Goal: Use online tool/utility: Utilize a website feature to perform a specific function

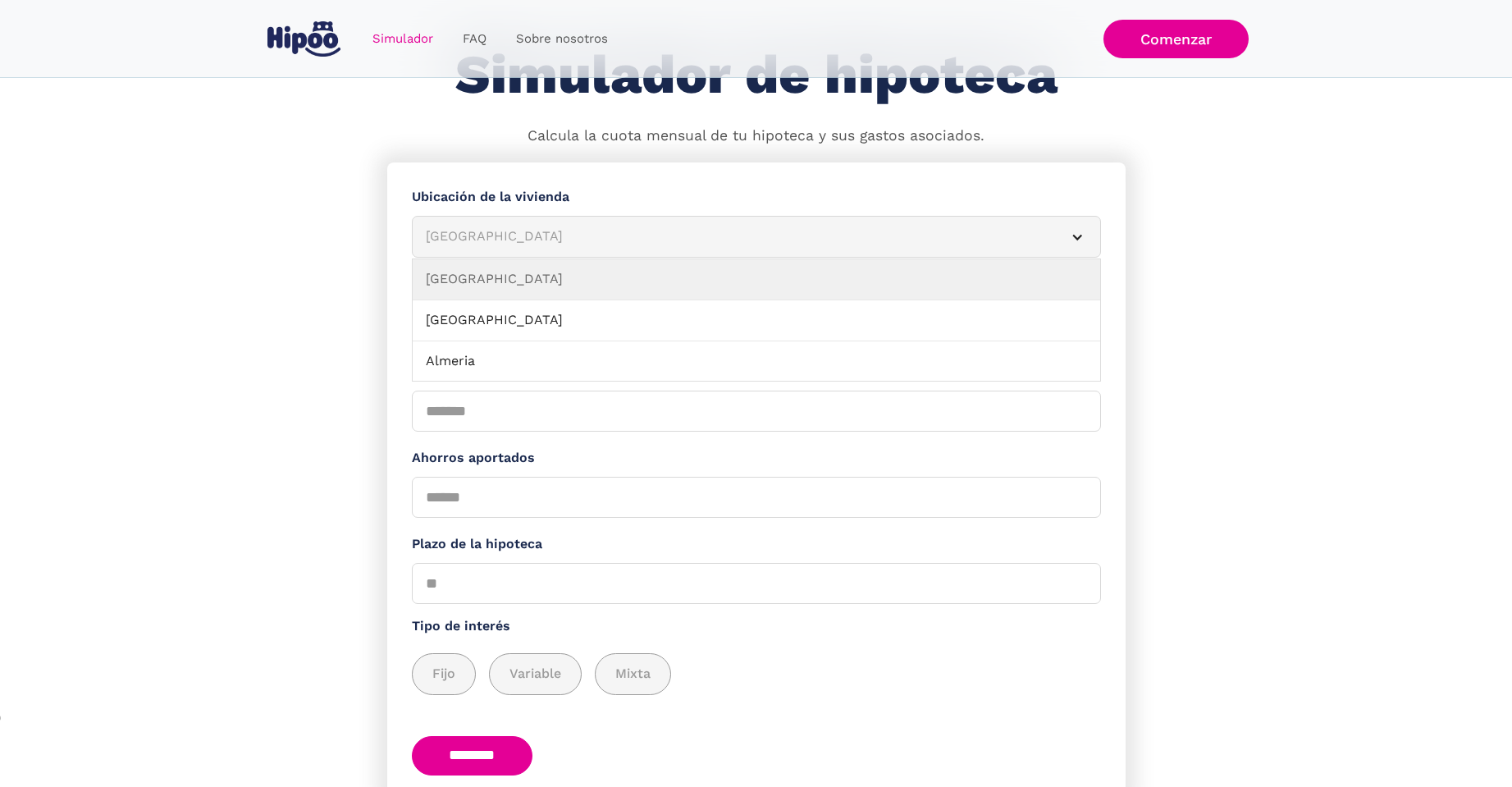
scroll to position [162, 0]
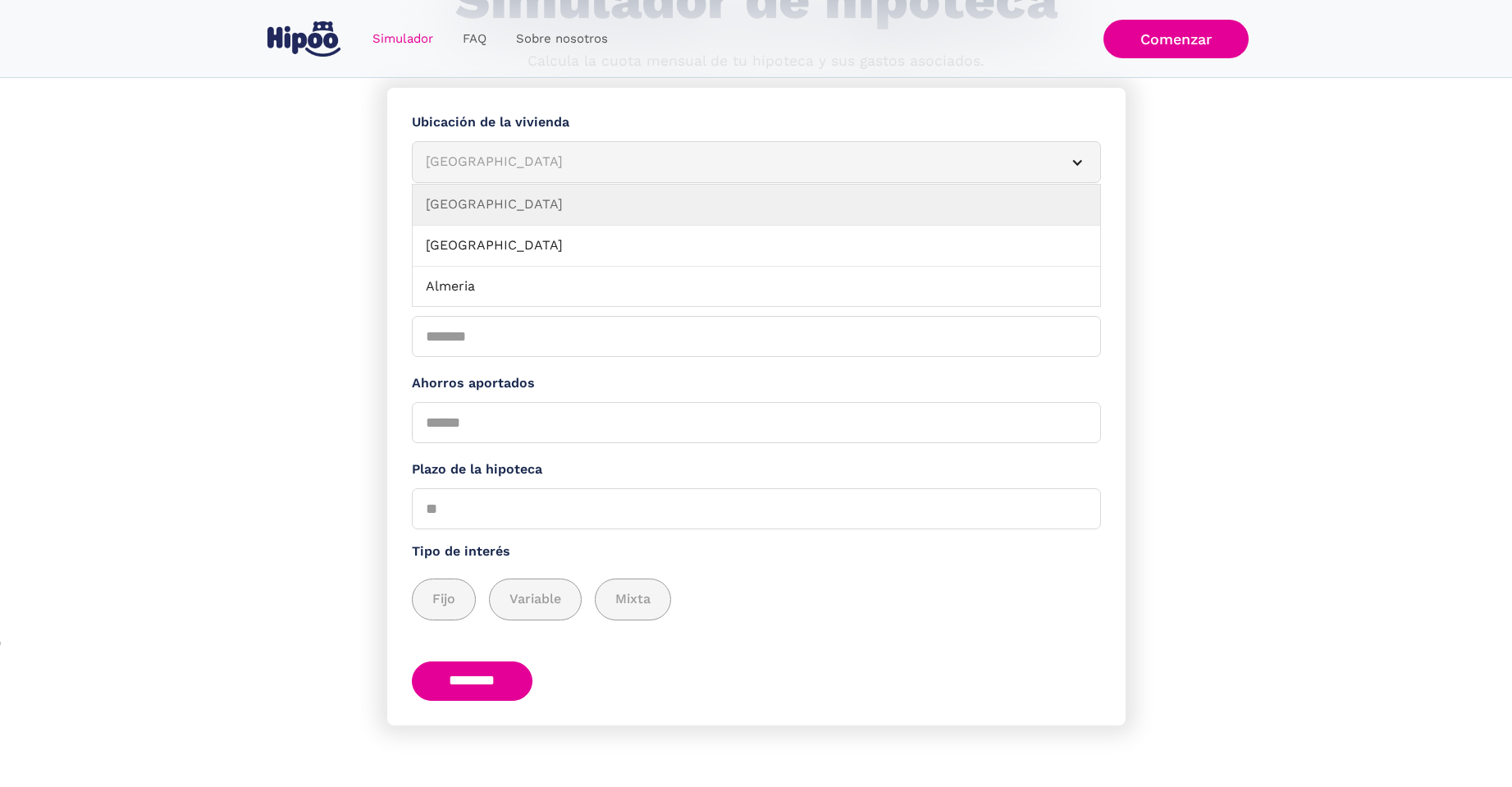
click at [612, 157] on div "[GEOGRAPHIC_DATA]" at bounding box center [736, 162] width 622 height 21
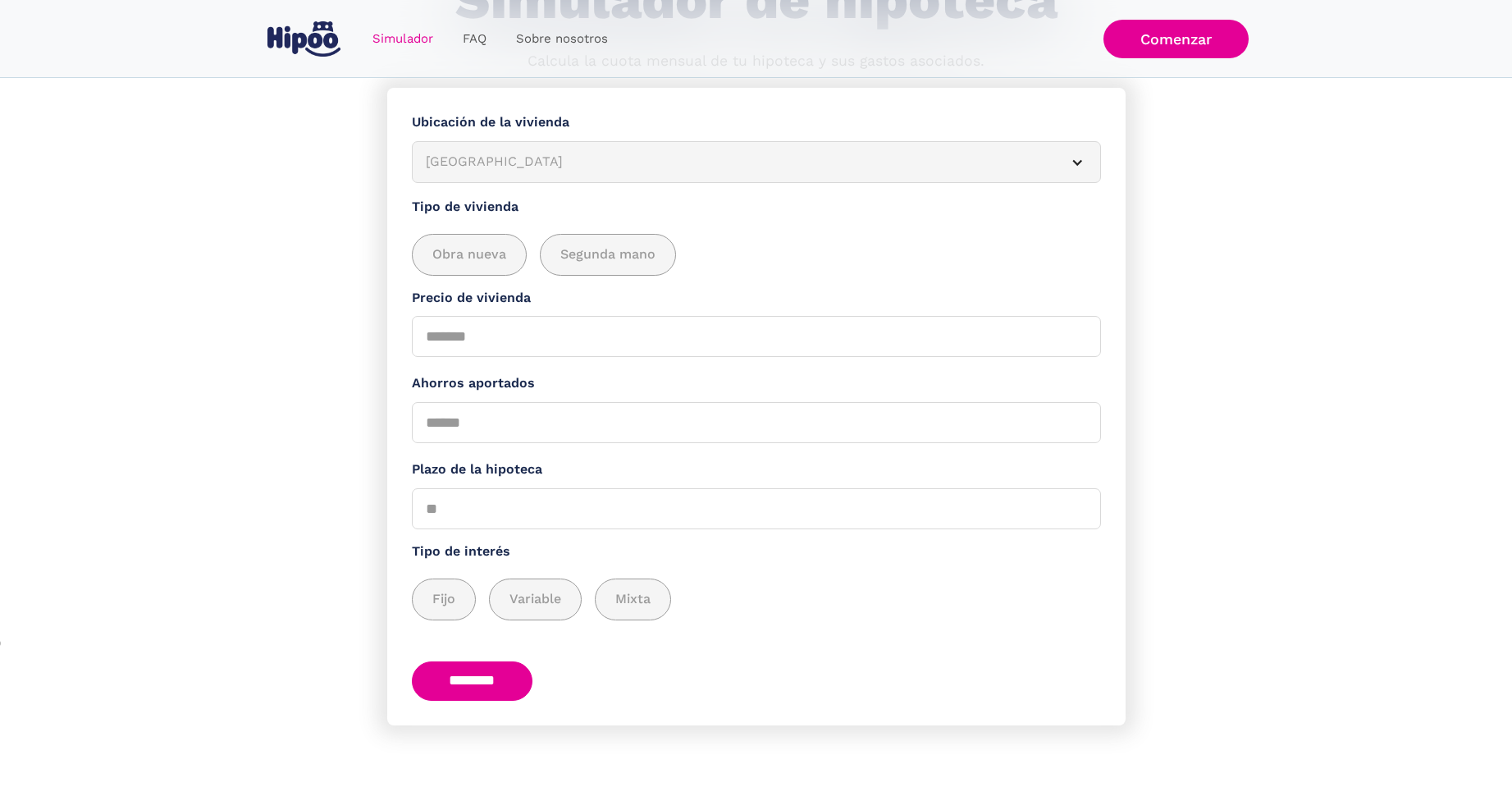
click at [676, 162] on div "[GEOGRAPHIC_DATA]" at bounding box center [736, 162] width 622 height 21
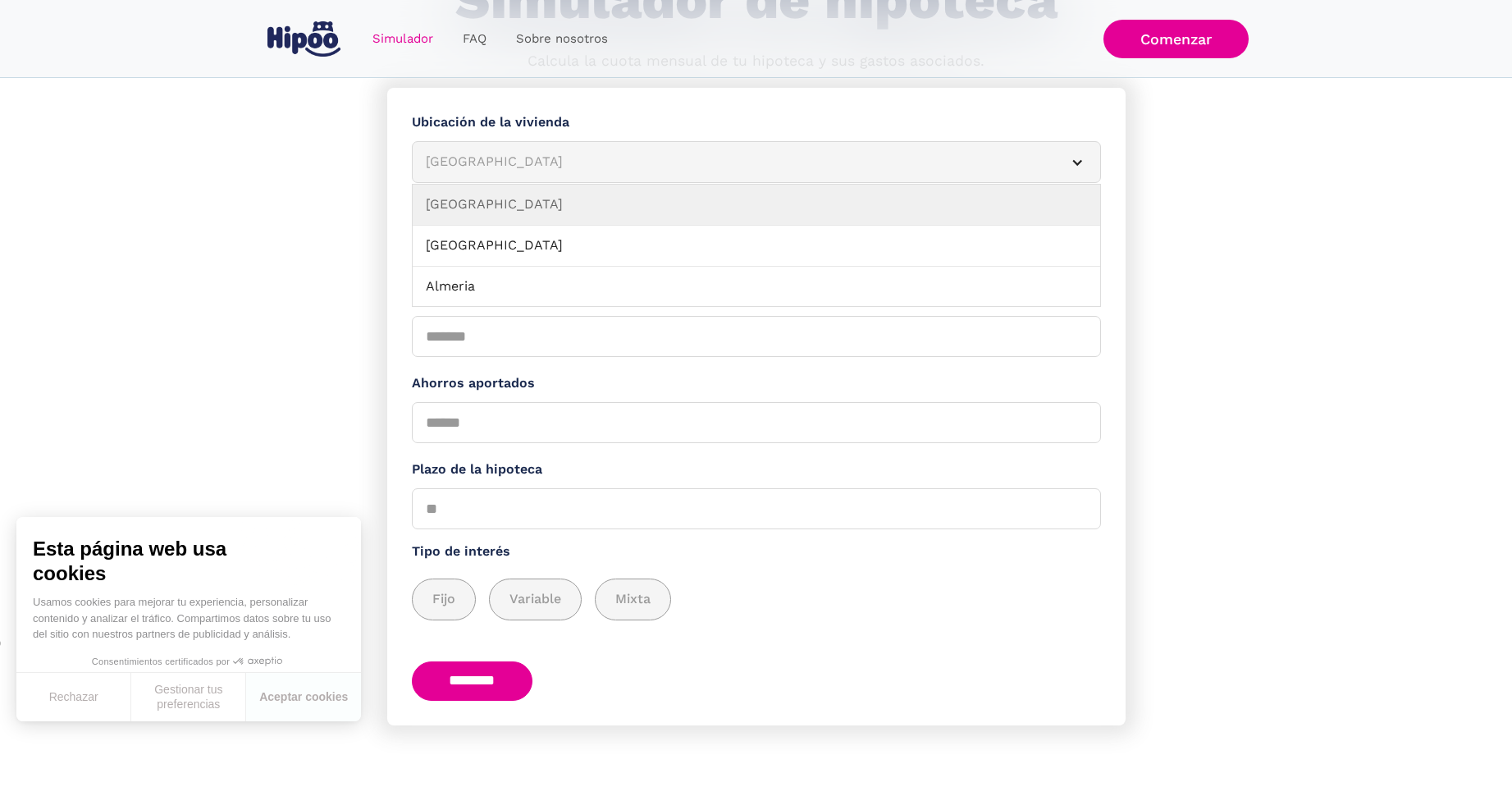
click at [521, 157] on div "[GEOGRAPHIC_DATA]" at bounding box center [736, 162] width 622 height 21
drag, startPoint x: 1068, startPoint y: 164, endPoint x: 1080, endPoint y: 165, distance: 12.0
click at [1069, 164] on article "[GEOGRAPHIC_DATA]" at bounding box center [756, 162] width 689 height 42
click at [1070, 159] on div "Simulador Form" at bounding box center [1077, 162] width 13 height 13
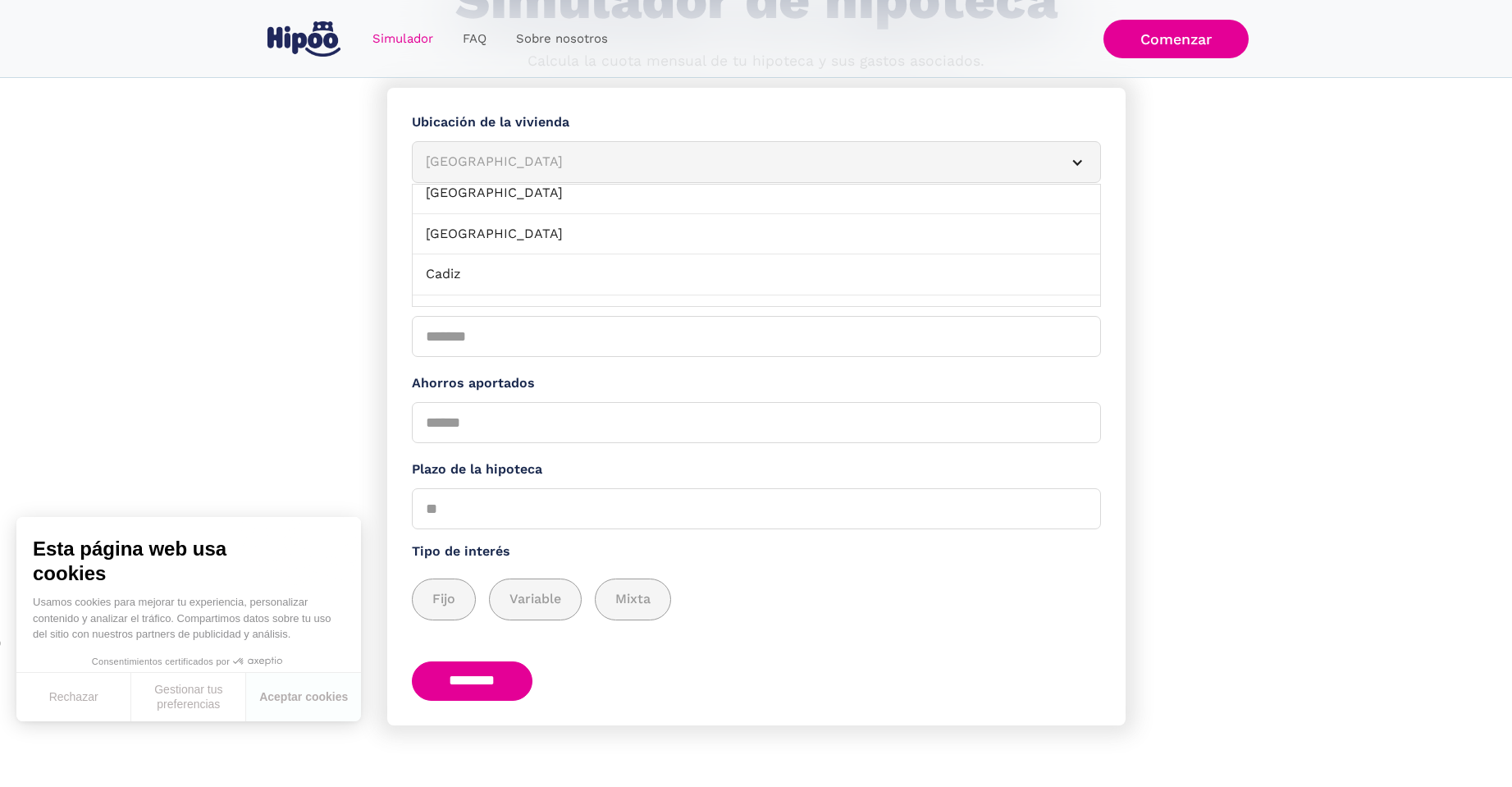
scroll to position [164, 0]
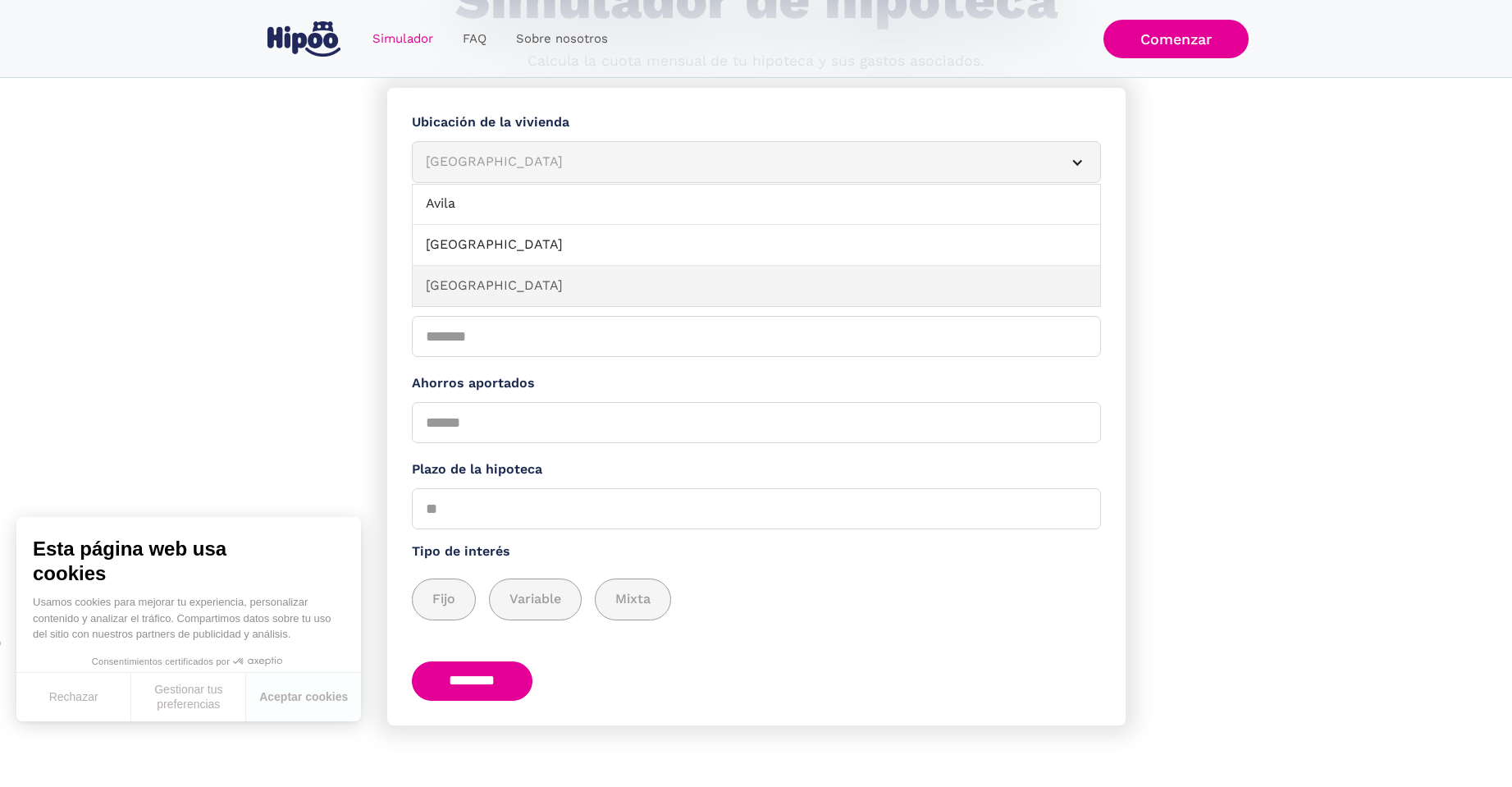
click at [511, 276] on link "[GEOGRAPHIC_DATA]" at bounding box center [756, 286] width 687 height 41
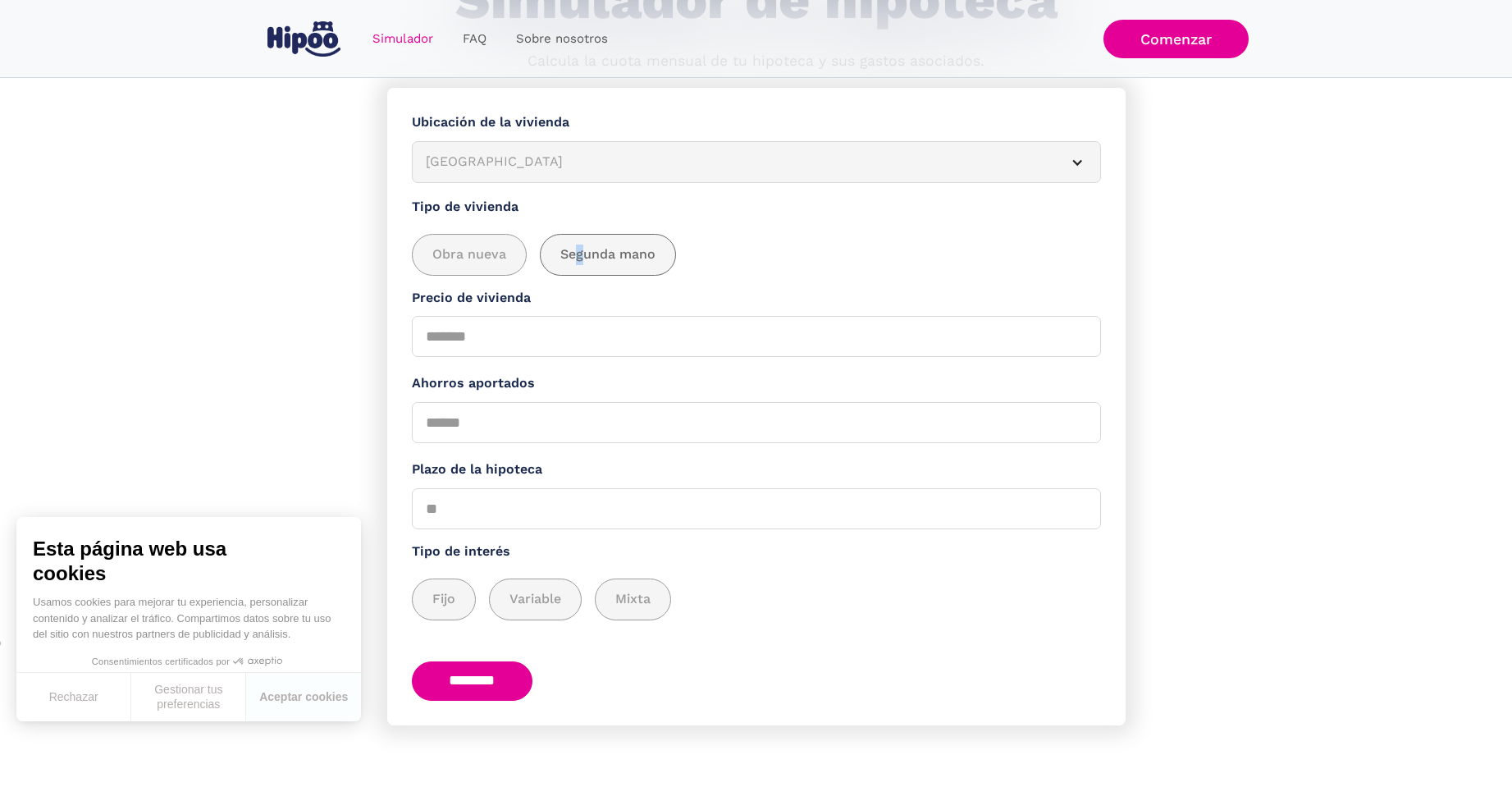
click at [578, 253] on span "Segunda mano" at bounding box center [608, 255] width 95 height 21
click at [616, 249] on span "Segunda mano" at bounding box center [608, 255] width 95 height 21
click at [621, 249] on span "Segunda mano" at bounding box center [608, 255] width 95 height 21
click at [1067, 334] on input "Precio de vivienda" at bounding box center [756, 336] width 689 height 41
type input "******"
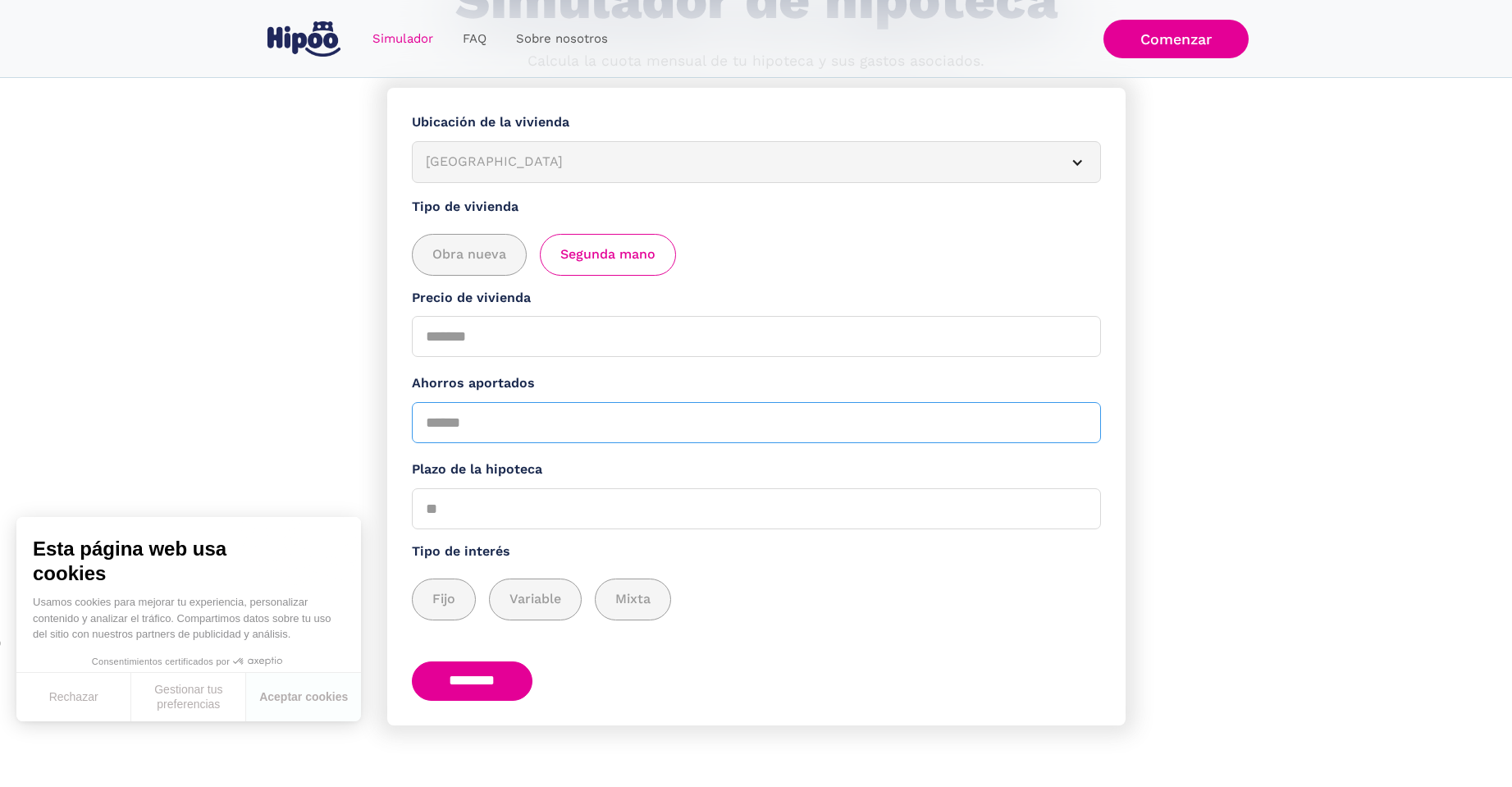
click at [544, 421] on input "Ahorros aportados" at bounding box center [756, 422] width 689 height 41
type input "******"
click at [561, 502] on input "Plazo de la hipoteca" at bounding box center [756, 508] width 689 height 41
type input "**"
click at [457, 604] on div "add_description_here" at bounding box center [443, 599] width 62 height 40
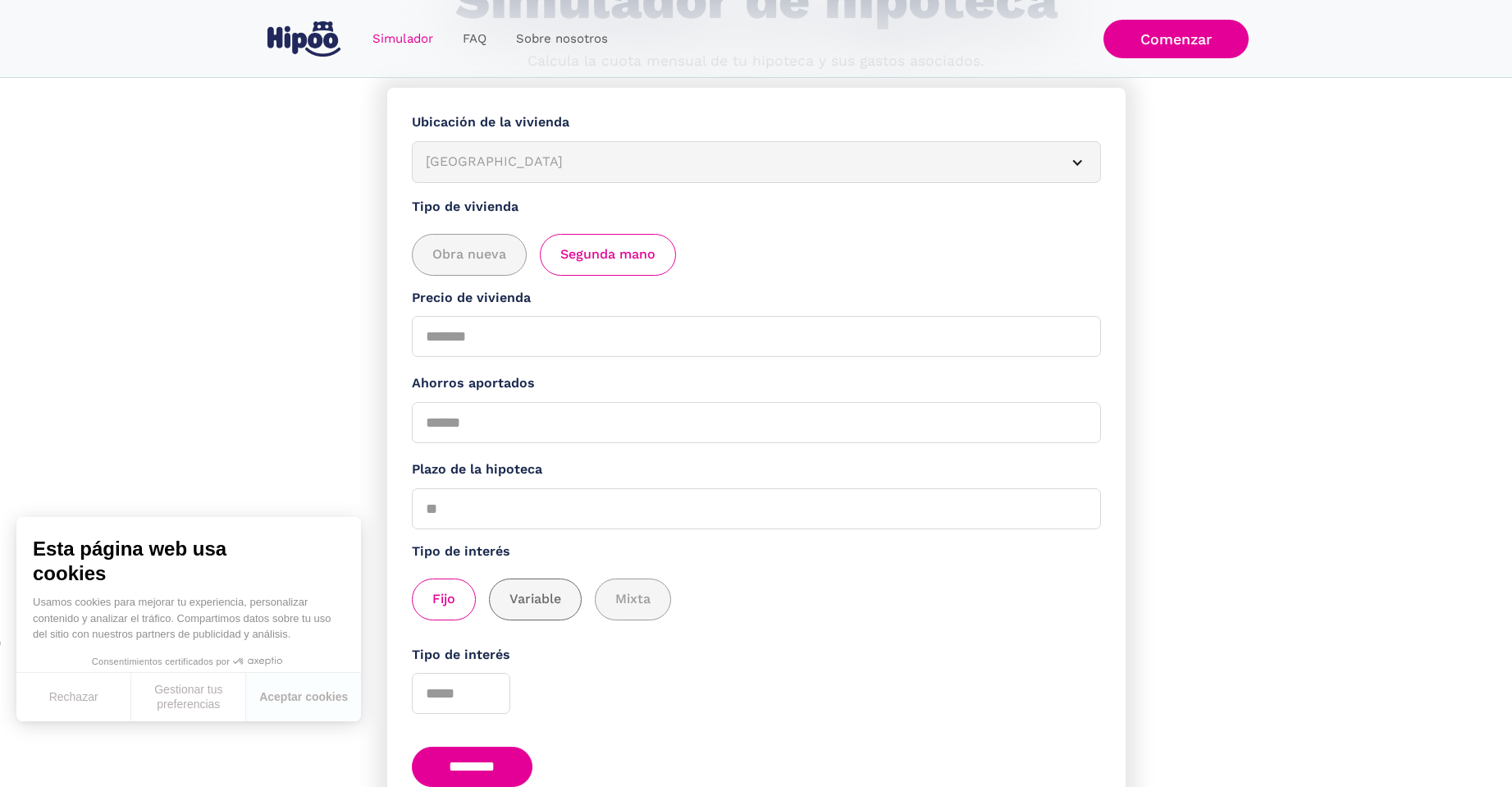
click at [530, 593] on span "Variable" at bounding box center [536, 599] width 52 height 21
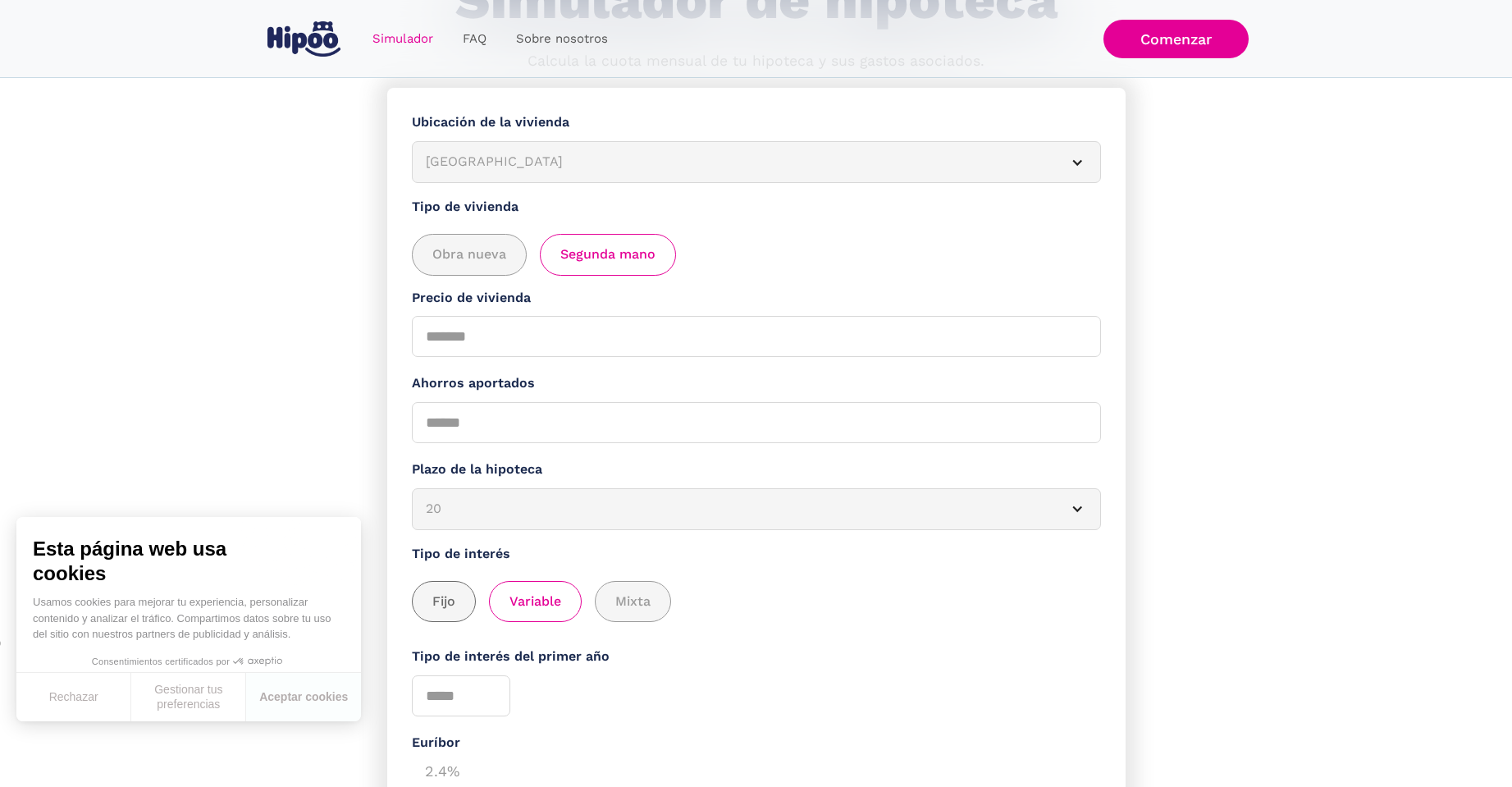
click at [432, 592] on span "Fijo" at bounding box center [444, 601] width 23 height 21
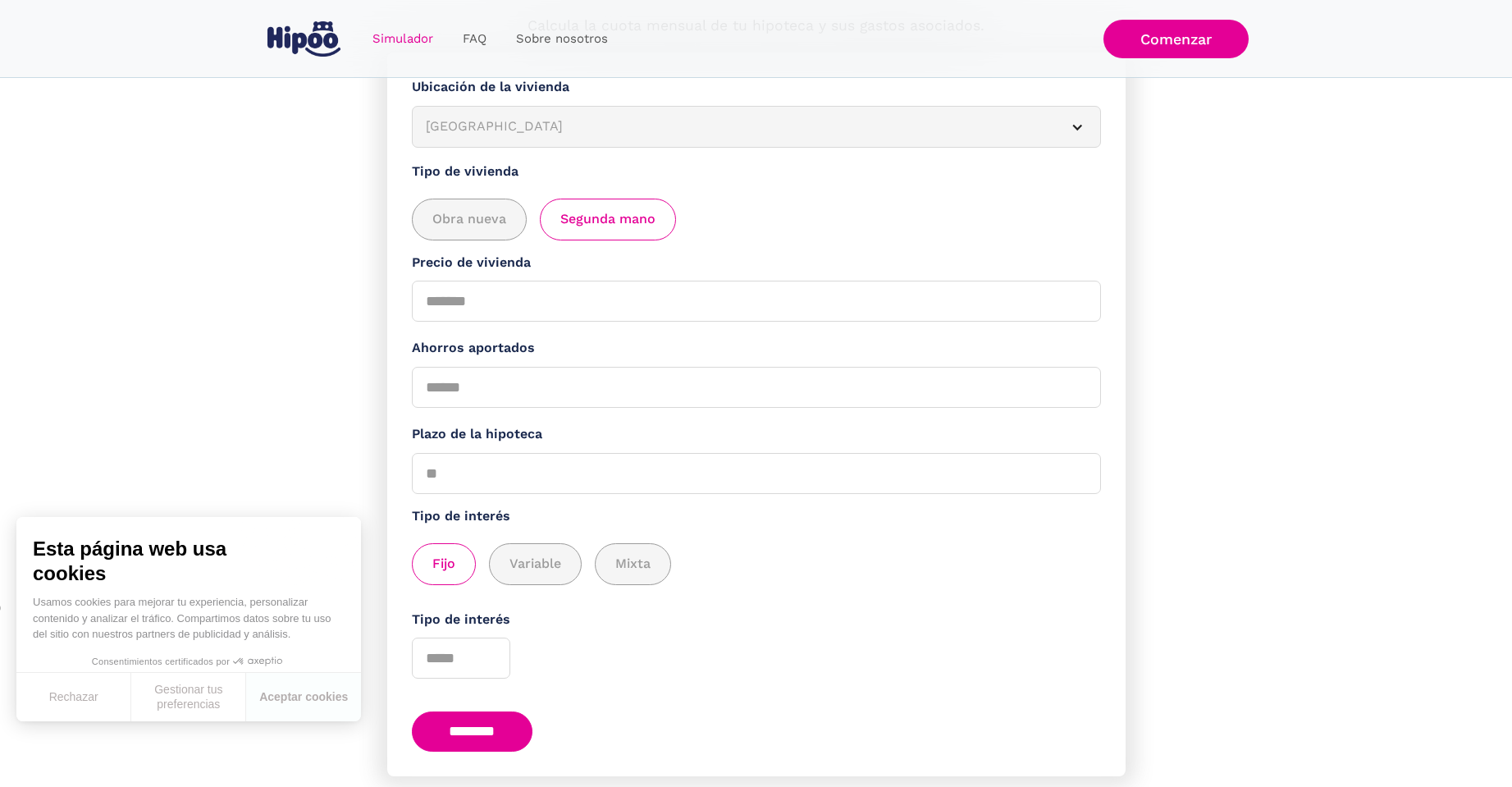
scroll to position [248, 0]
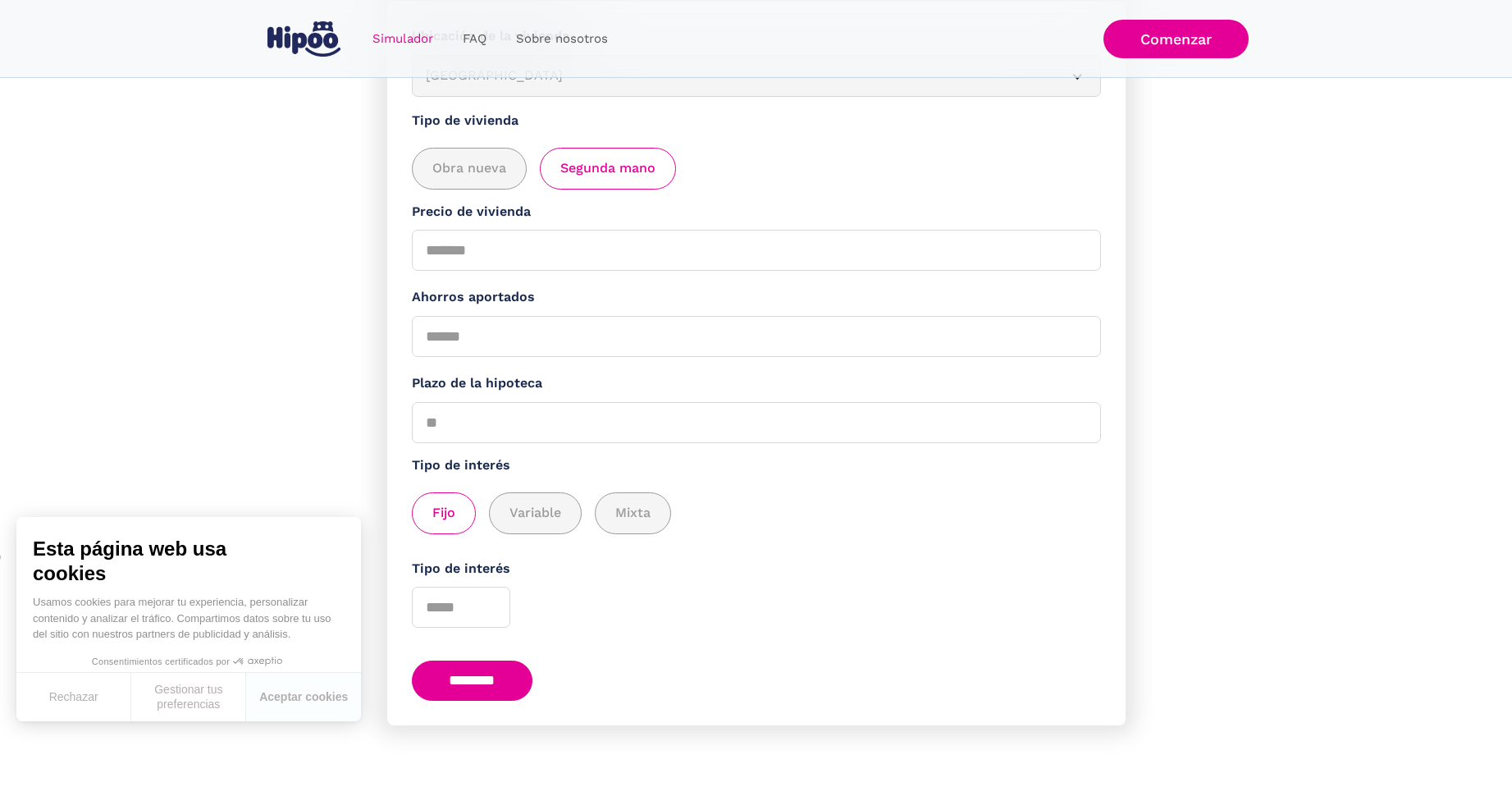
click at [473, 680] on input "********" at bounding box center [472, 680] width 122 height 40
drag, startPoint x: 474, startPoint y: 605, endPoint x: 402, endPoint y: 616, distance: 72.8
click at [402, 616] on form "**********" at bounding box center [756, 363] width 738 height 724
click at [488, 603] on input "*" at bounding box center [461, 606] width 98 height 41
click at [489, 603] on input "*" at bounding box center [461, 606] width 98 height 41
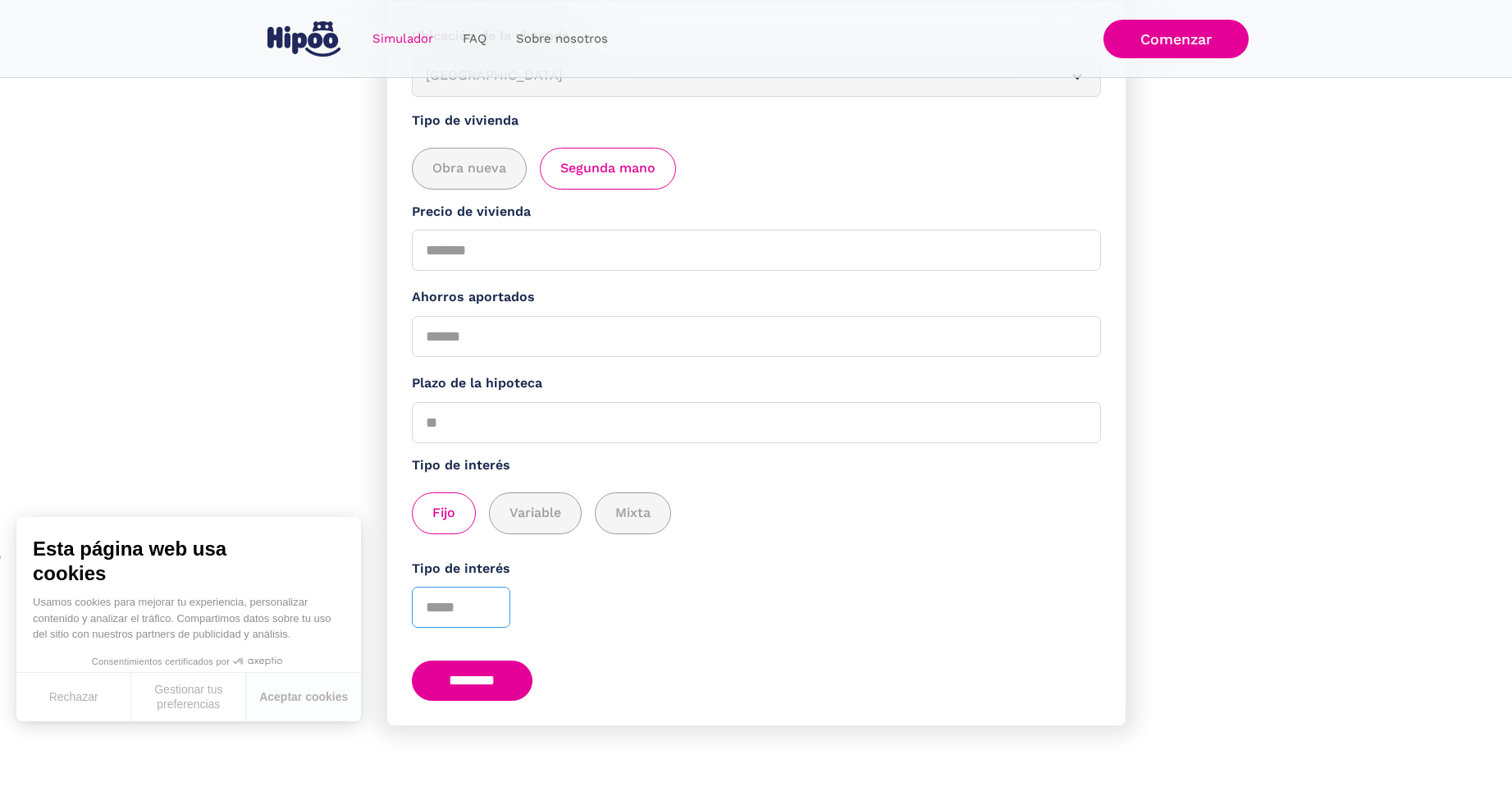
type input "*"
click at [490, 610] on input "*" at bounding box center [461, 606] width 98 height 41
click at [482, 686] on input "********" at bounding box center [472, 680] width 122 height 40
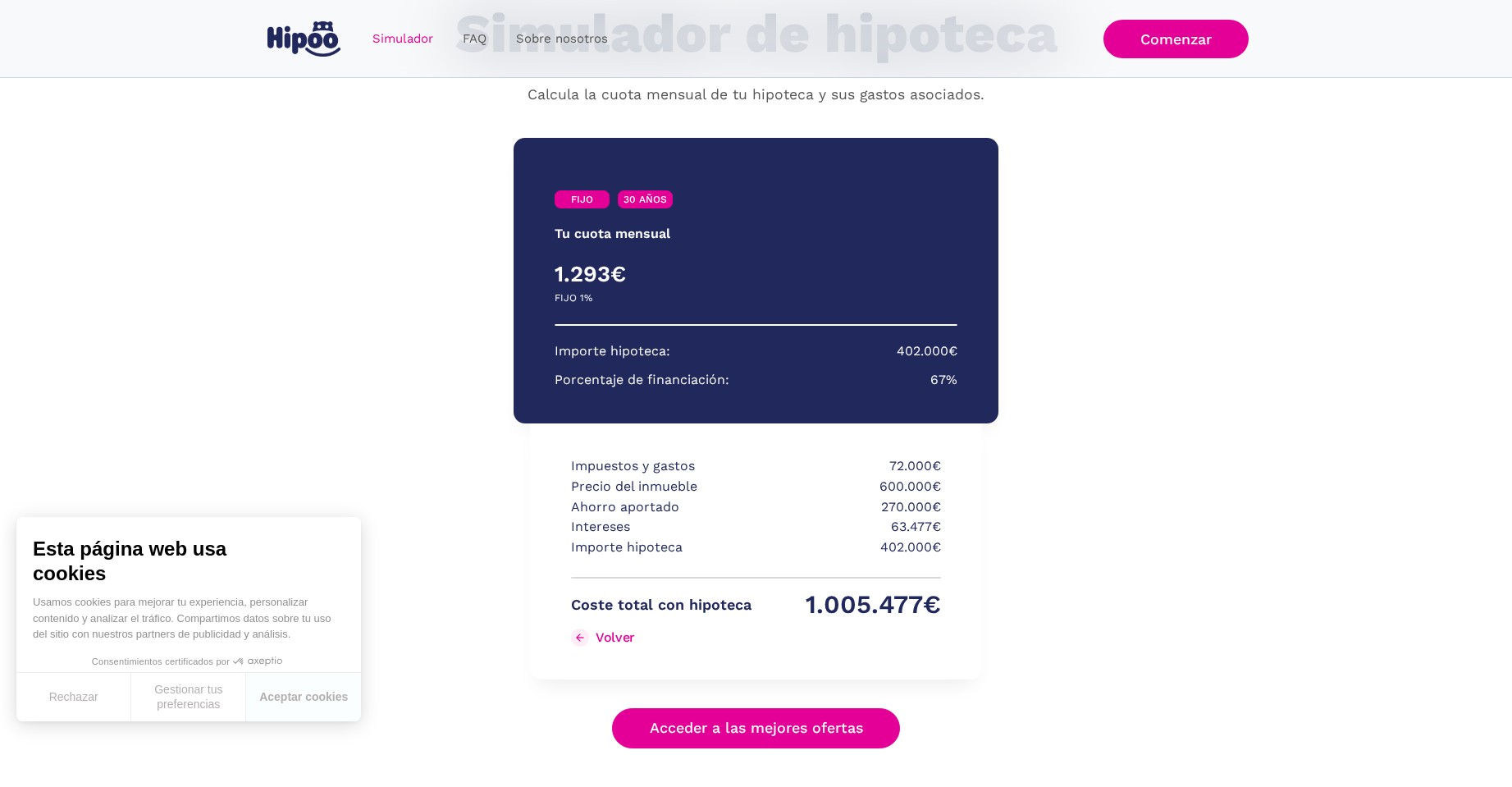
scroll to position [21, 0]
